Goal: Task Accomplishment & Management: Use online tool/utility

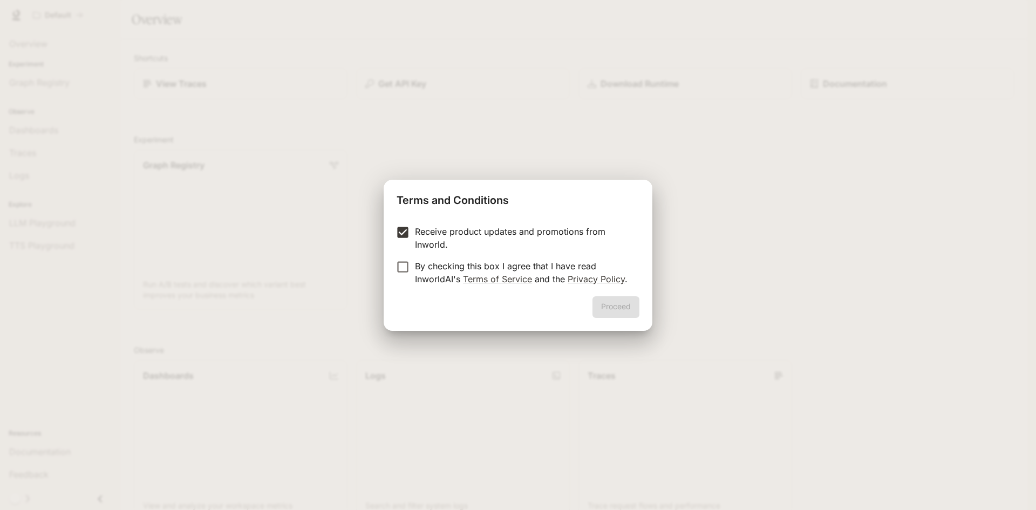
click at [397, 276] on label "By checking this box I agree that I have read InworldAI's Terms of Service and …" at bounding box center [511, 273] width 240 height 26
click at [368, 262] on div "Terms and Conditions Receive product updates and promotions from Inworld. By ch…" at bounding box center [518, 255] width 1036 height 510
click at [606, 307] on button "Proceed" at bounding box center [616, 307] width 47 height 22
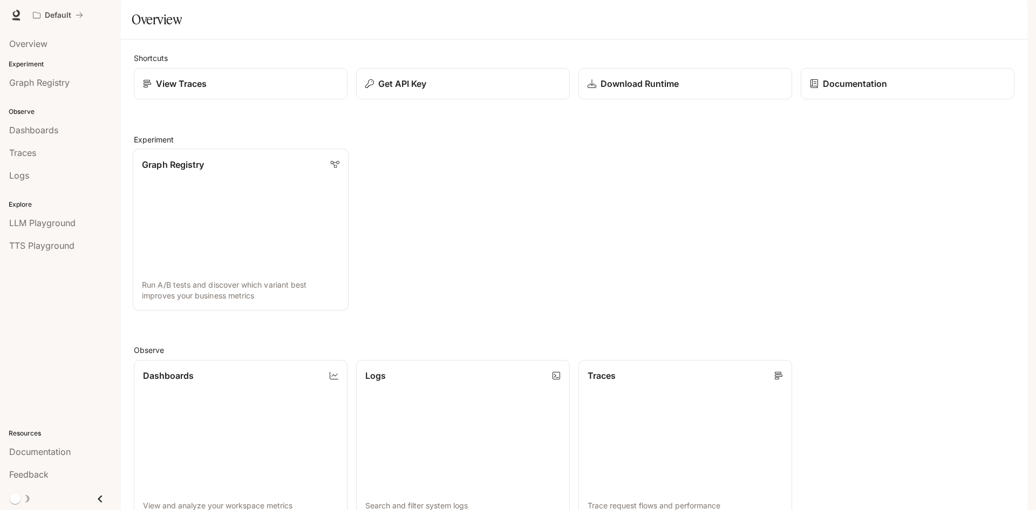
click at [219, 171] on div "Graph Registry" at bounding box center [241, 164] width 198 height 13
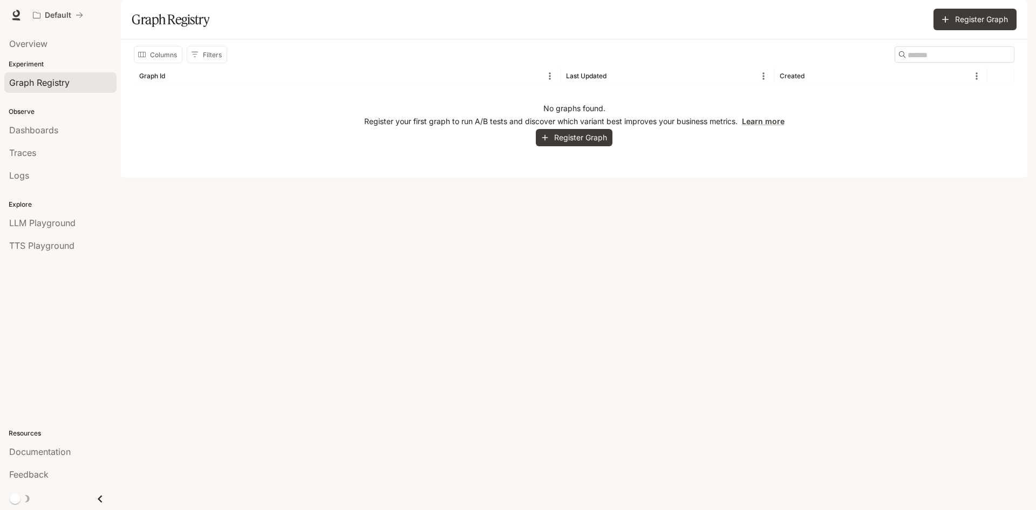
click at [644, 178] on div "Columns Filters ​ Graph Id Last Updated Created No graphs found. Register your …" at bounding box center [574, 108] width 907 height 138
click at [587, 147] on button "Register Graph" at bounding box center [574, 138] width 77 height 18
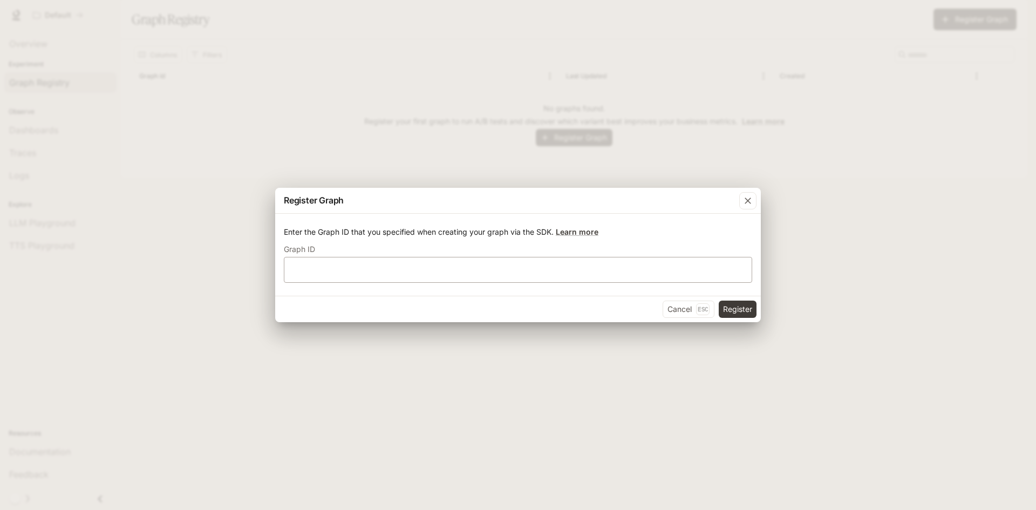
click at [399, 257] on div "​" at bounding box center [518, 270] width 468 height 26
click at [399, 262] on div "​" at bounding box center [518, 270] width 468 height 26
paste input "**********"
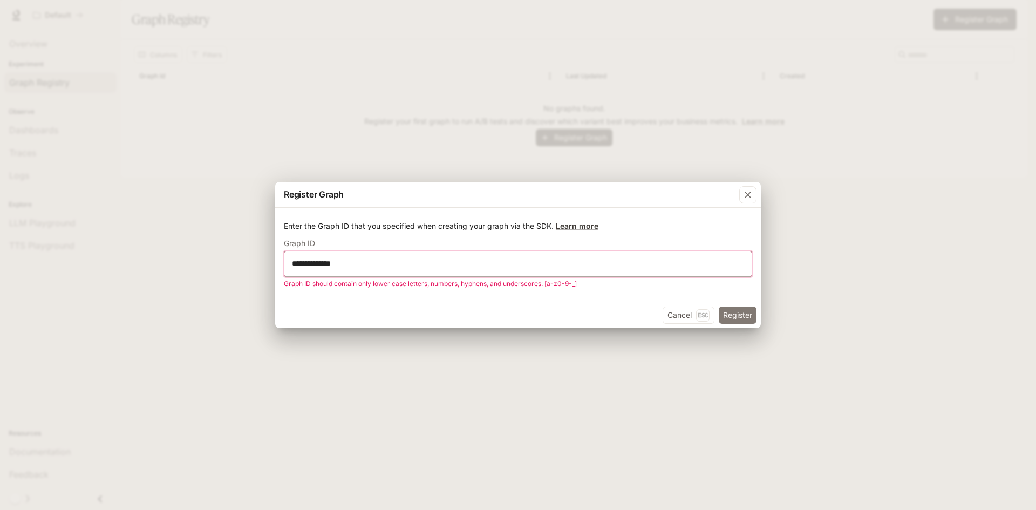
type input "**********"
click at [752, 311] on button "Register" at bounding box center [738, 315] width 38 height 17
click at [743, 200] on div "button" at bounding box center [747, 194] width 17 height 17
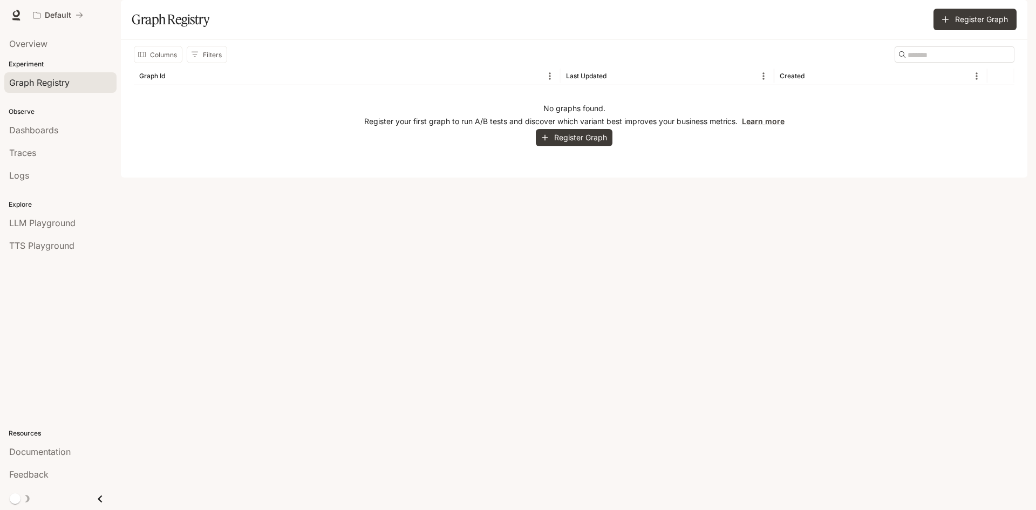
click at [746, 178] on div "Columns Filters ​ Graph Id Last Updated Created No graphs found. Register your …" at bounding box center [574, 108] width 907 height 138
